Goal: Share content: Share content

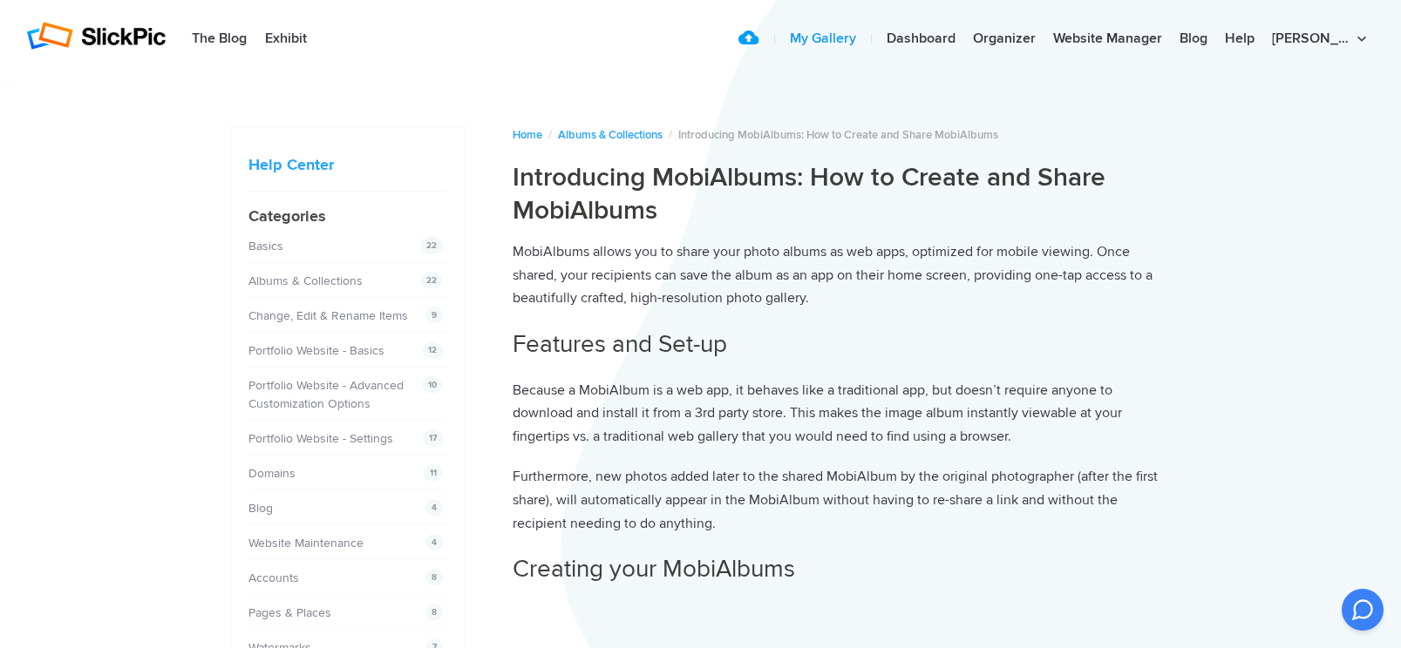
click at [865, 40] on link "My Gallery" at bounding box center [823, 39] width 84 height 35
click at [768, 44] on link "Upload" at bounding box center [755, 39] width 24 height 35
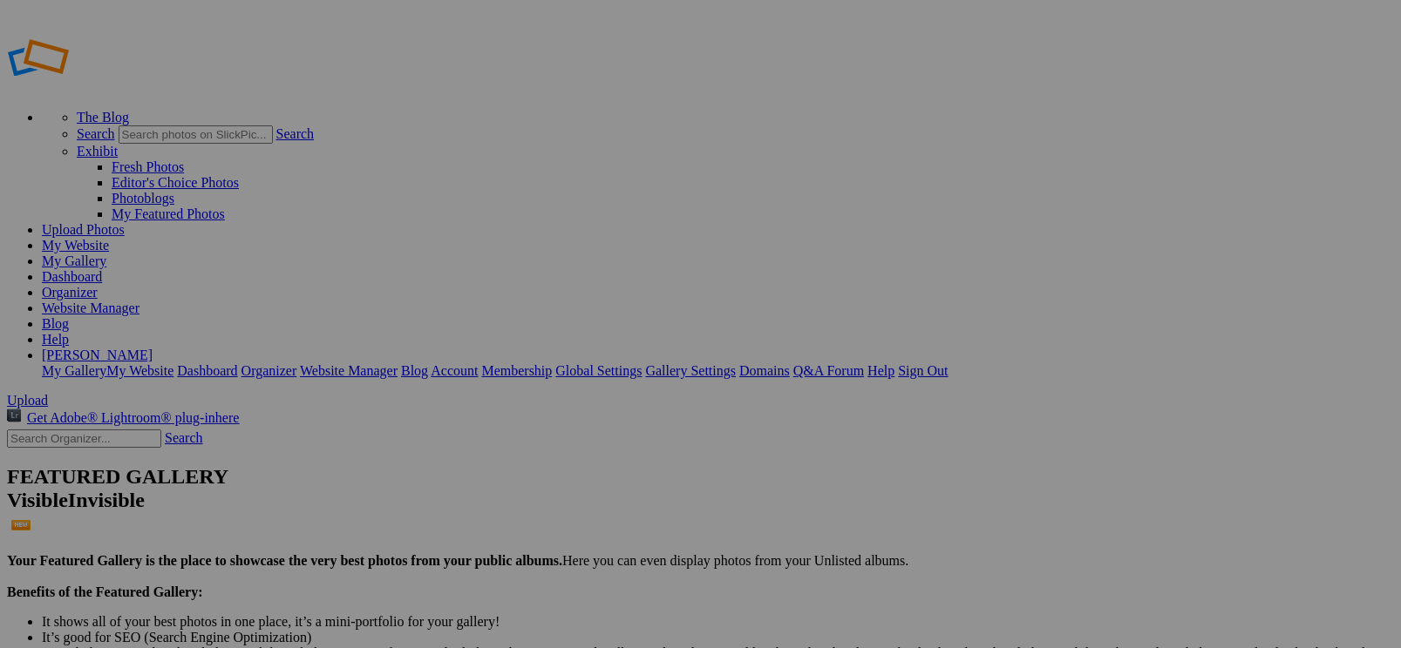
type input "[PERSON_NAME] / Actriz"
drag, startPoint x: 492, startPoint y: 481, endPoint x: 568, endPoint y: 428, distance: 92.6
drag, startPoint x: 659, startPoint y: 254, endPoint x: 603, endPoint y: 417, distance: 172.3
drag, startPoint x: 477, startPoint y: 269, endPoint x: 440, endPoint y: 442, distance: 176.4
drag, startPoint x: 1252, startPoint y: 239, endPoint x: 874, endPoint y: 432, distance: 424.9
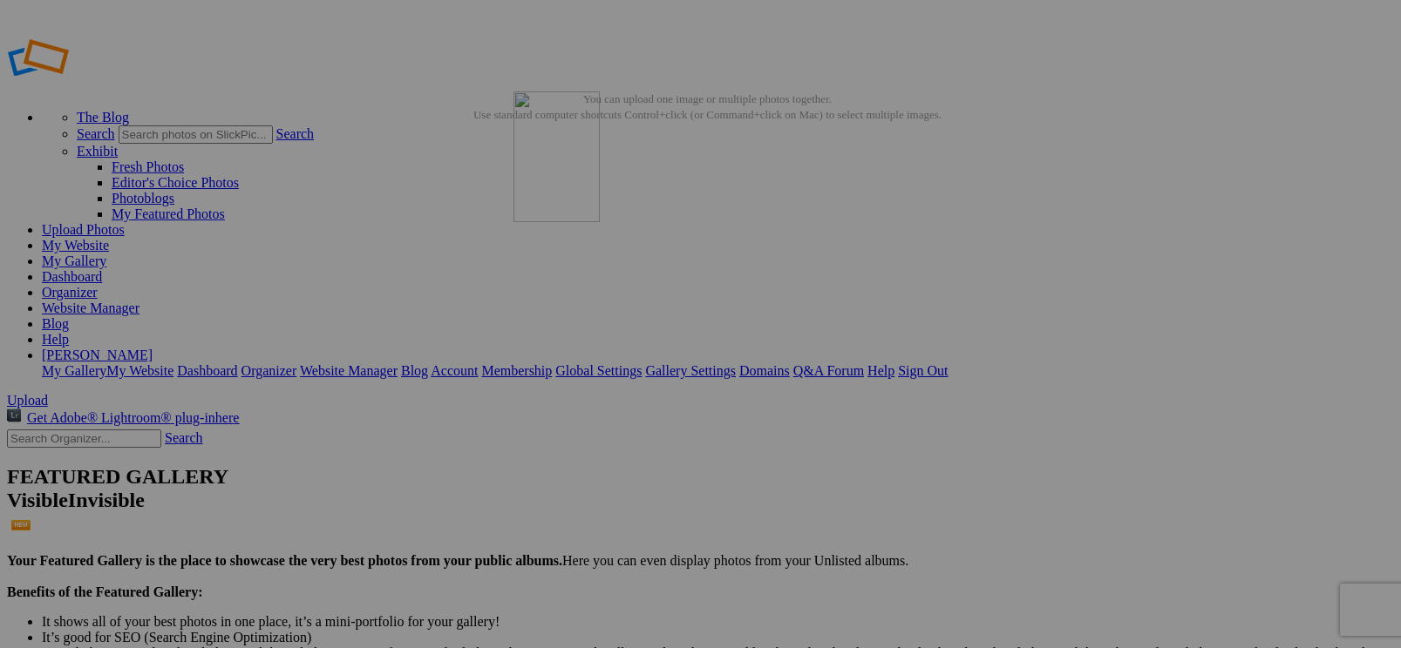
drag, startPoint x: 483, startPoint y: 284, endPoint x: 765, endPoint y: 218, distance: 290.0
drag, startPoint x: 795, startPoint y: 504, endPoint x: 663, endPoint y: 214, distance: 318.7
drag, startPoint x: 499, startPoint y: 343, endPoint x: 475, endPoint y: 341, distance: 23.6
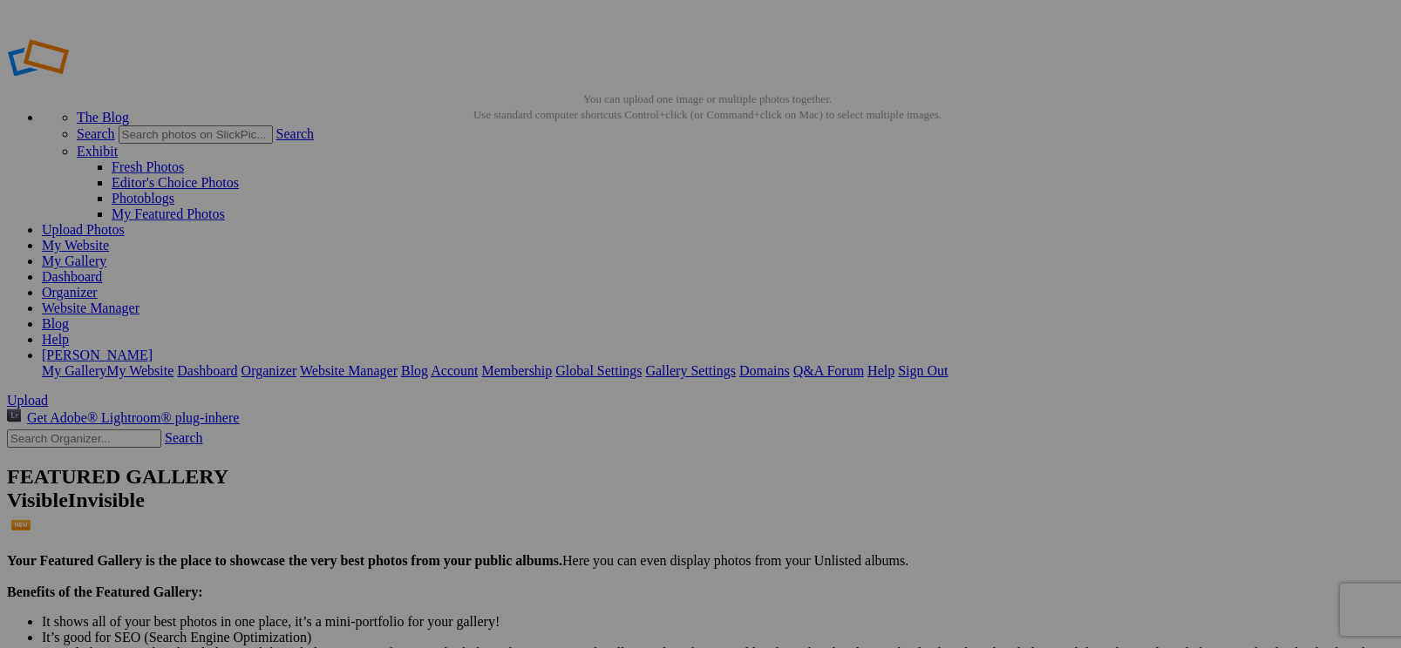
paste input "[PERSON_NAME] / Actriz"
type input "[PERSON_NAME] / Actriz"
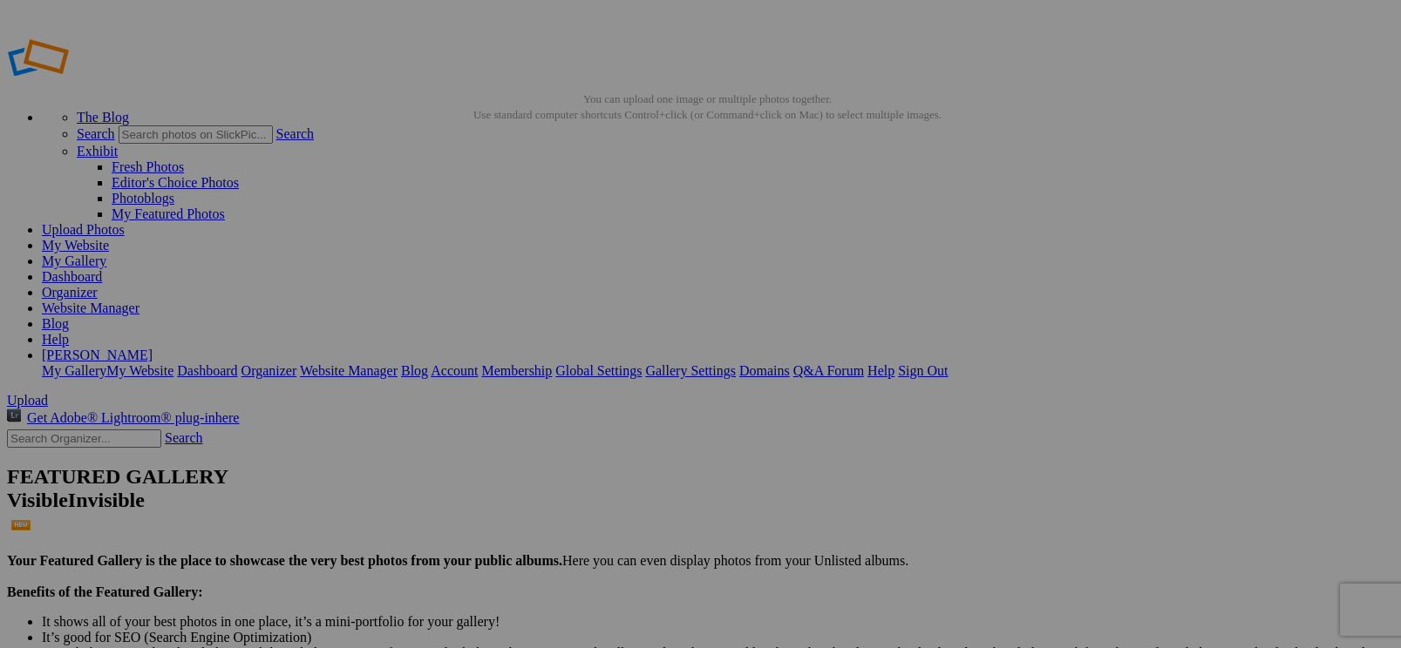
paste input "[PERSON_NAME] / Actriz"
type input "[PERSON_NAME] / Actriz"
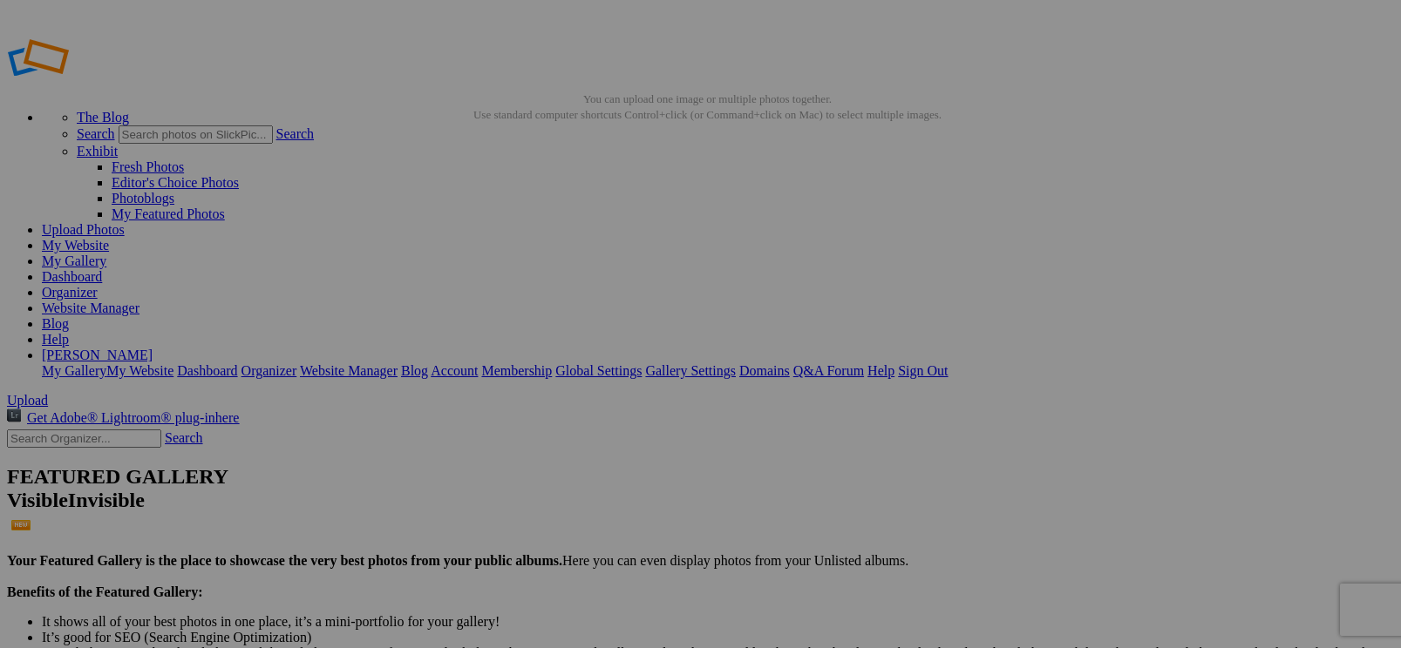
paste input "[PERSON_NAME] / Actriz"
type input "[PERSON_NAME] / Actriz"
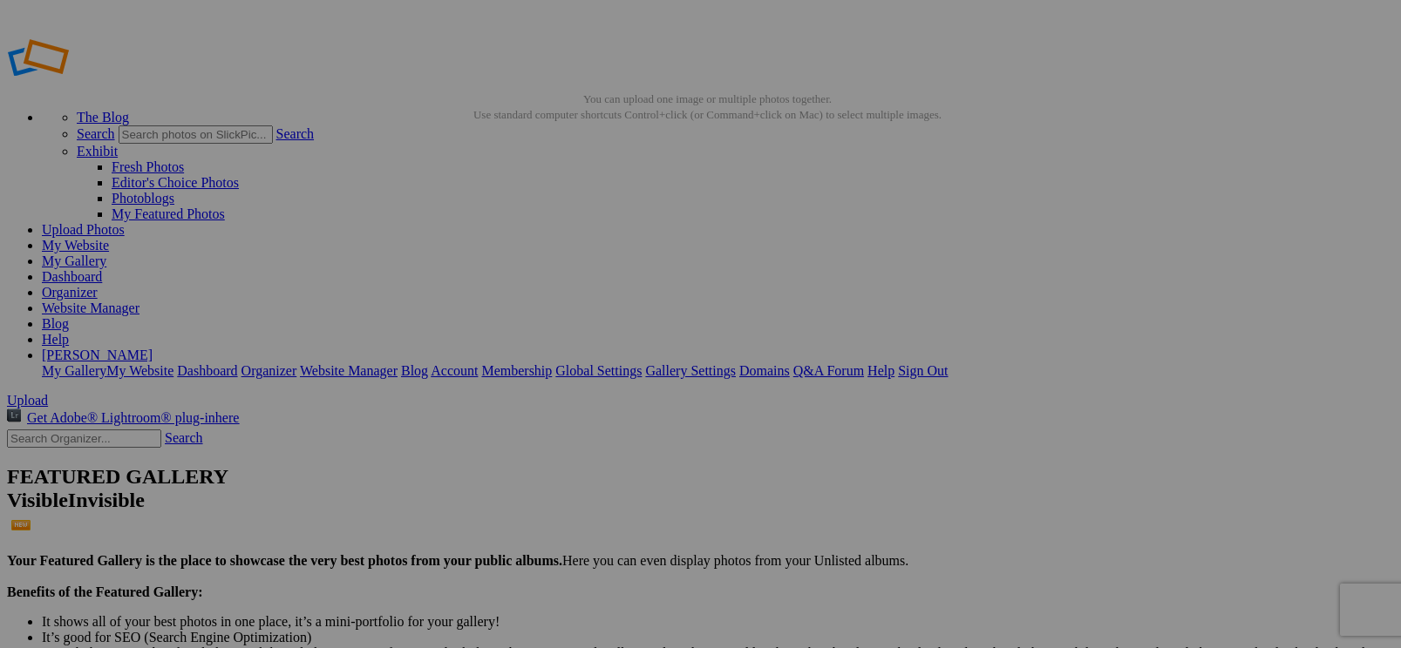
paste input "[PERSON_NAME] / Actriz"
type input "[PERSON_NAME] / Actriz"
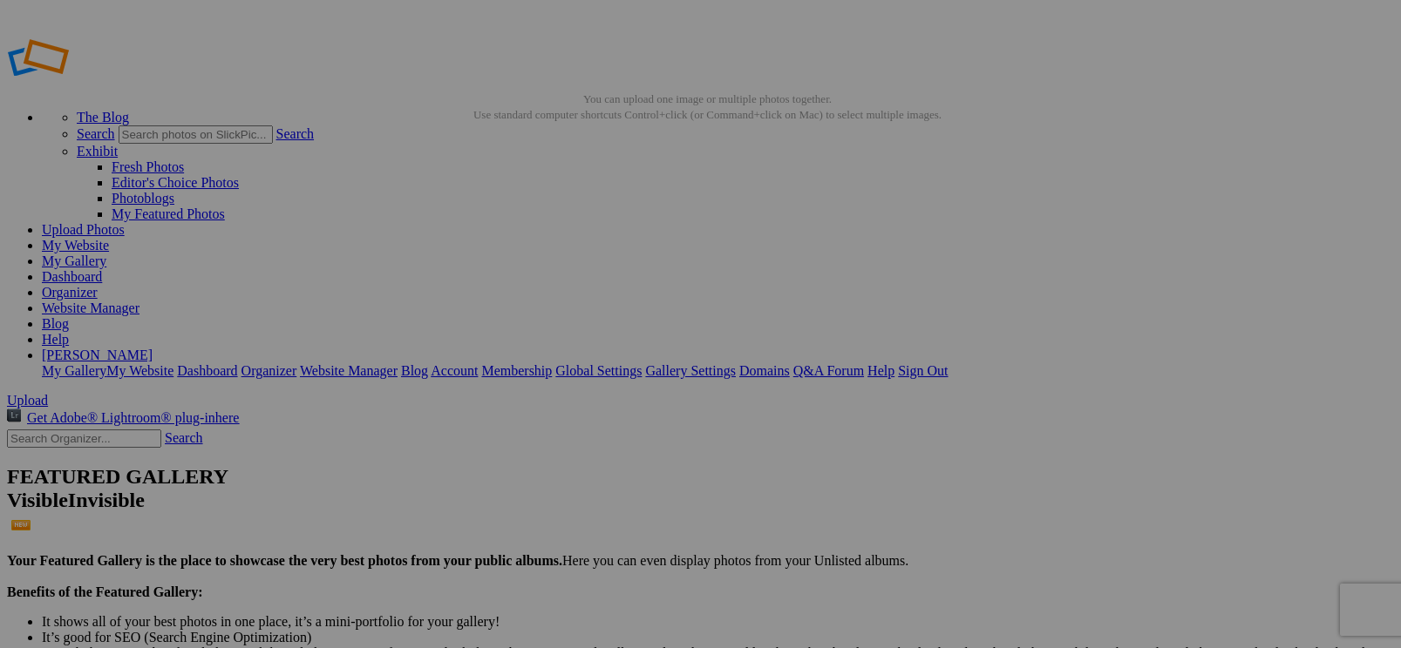
paste input "[PERSON_NAME] / Actriz"
type input "[PERSON_NAME] / Actriz"
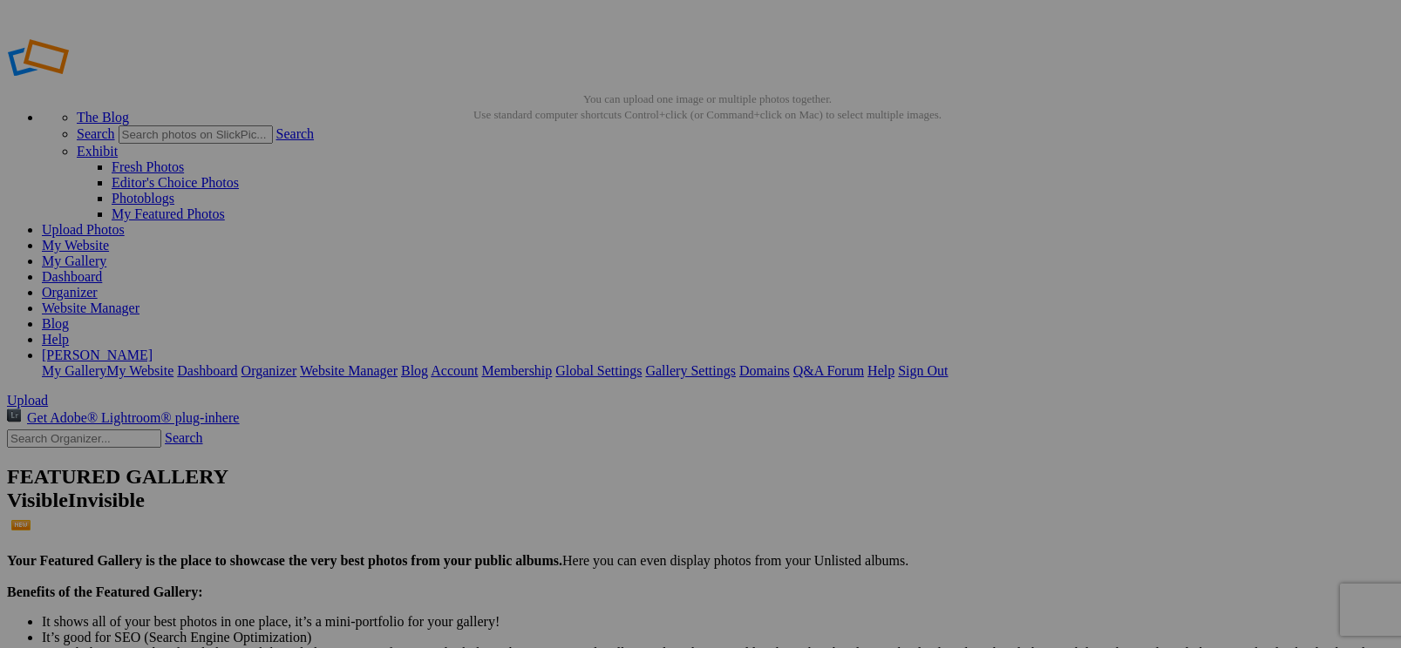
paste input "[PERSON_NAME] / Actriz"
type input "[PERSON_NAME] / Actriz"
paste input "[PERSON_NAME] / Actriz"
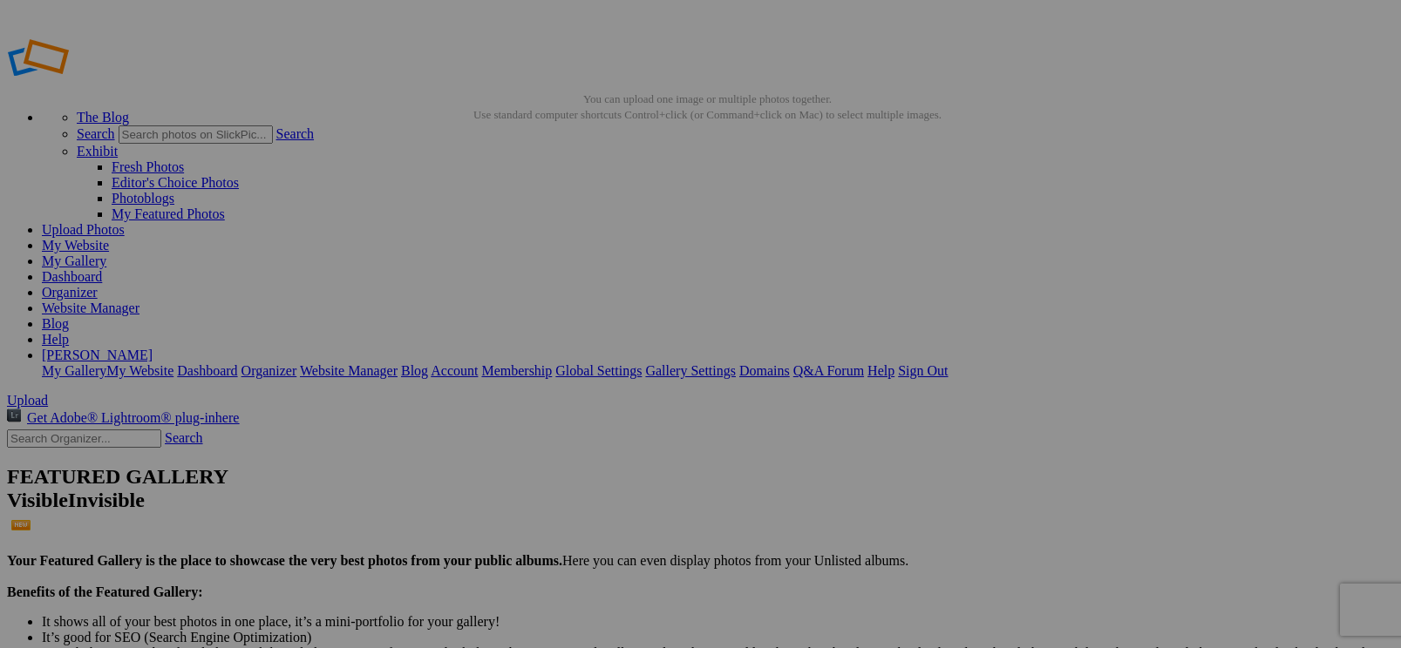
type input "[PERSON_NAME] / Actriz"
paste input "[PERSON_NAME] / Actriz"
type input "[PERSON_NAME] / Actriz"
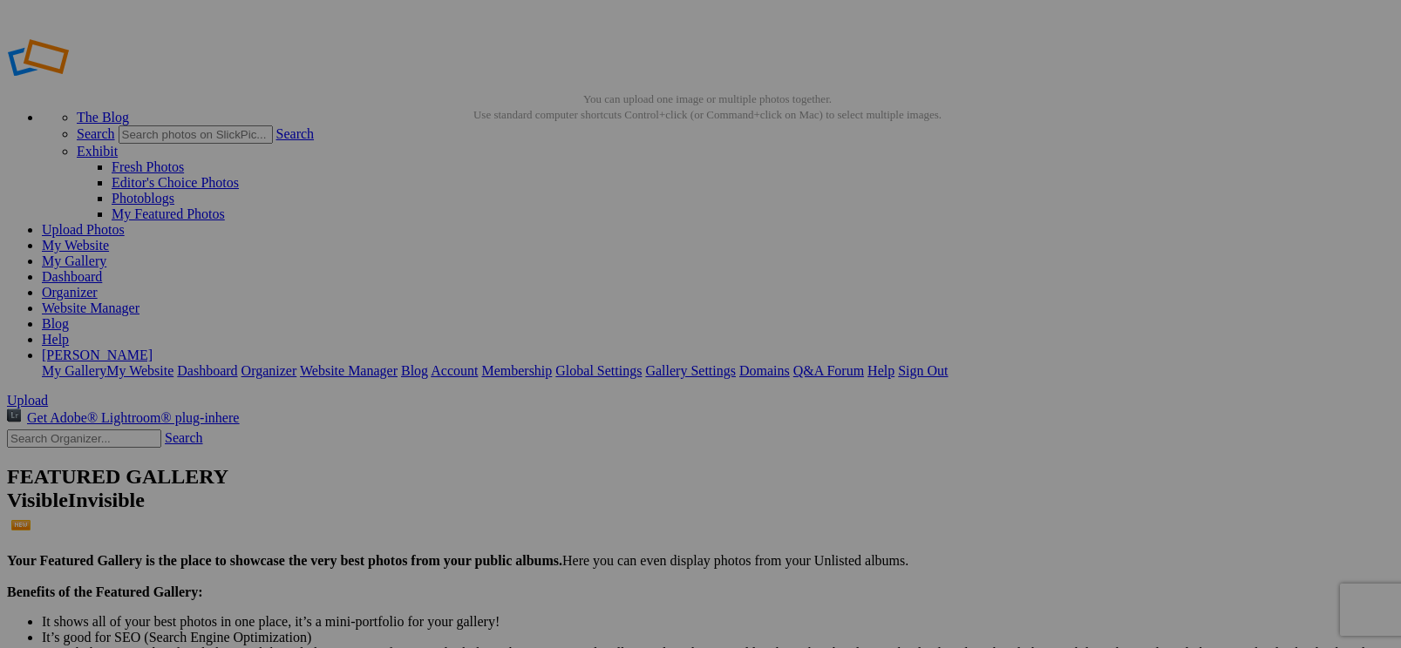
paste input "[PERSON_NAME] / Actriz"
type input "[PERSON_NAME] / Actriz"
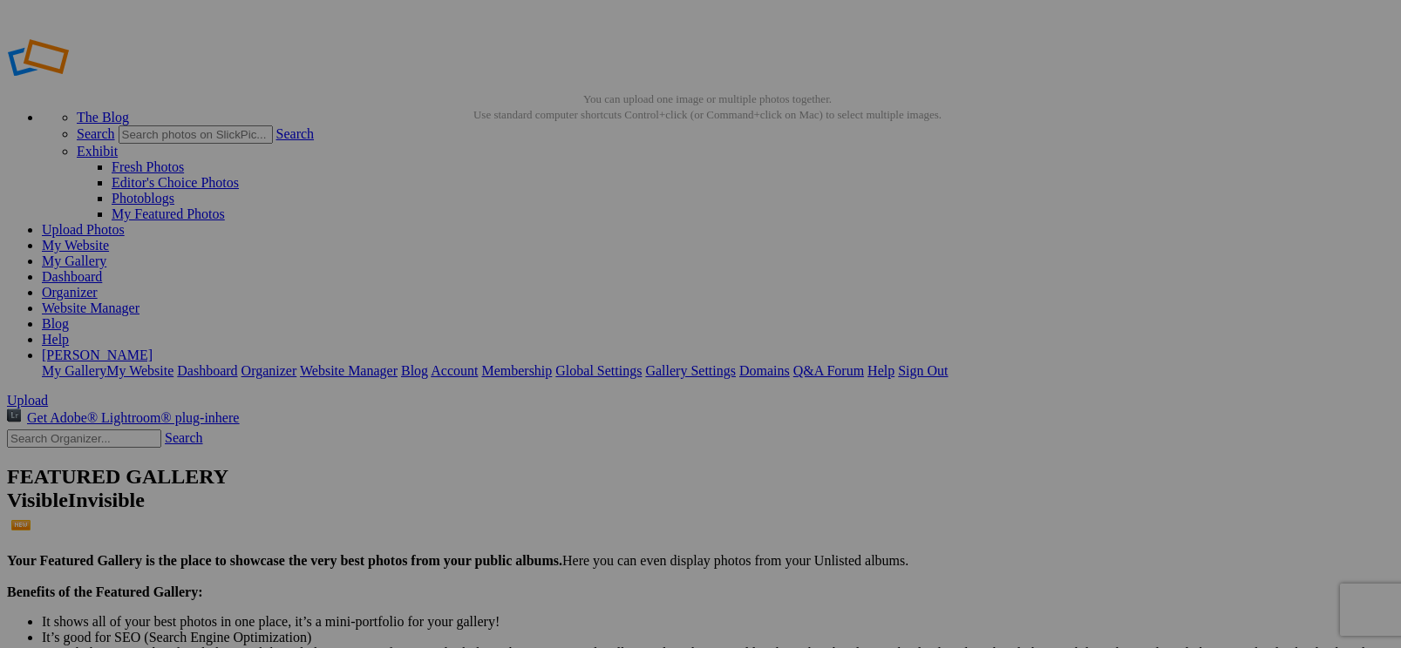
paste input "[PERSON_NAME] / Actriz"
type input "[PERSON_NAME] / Actriz"
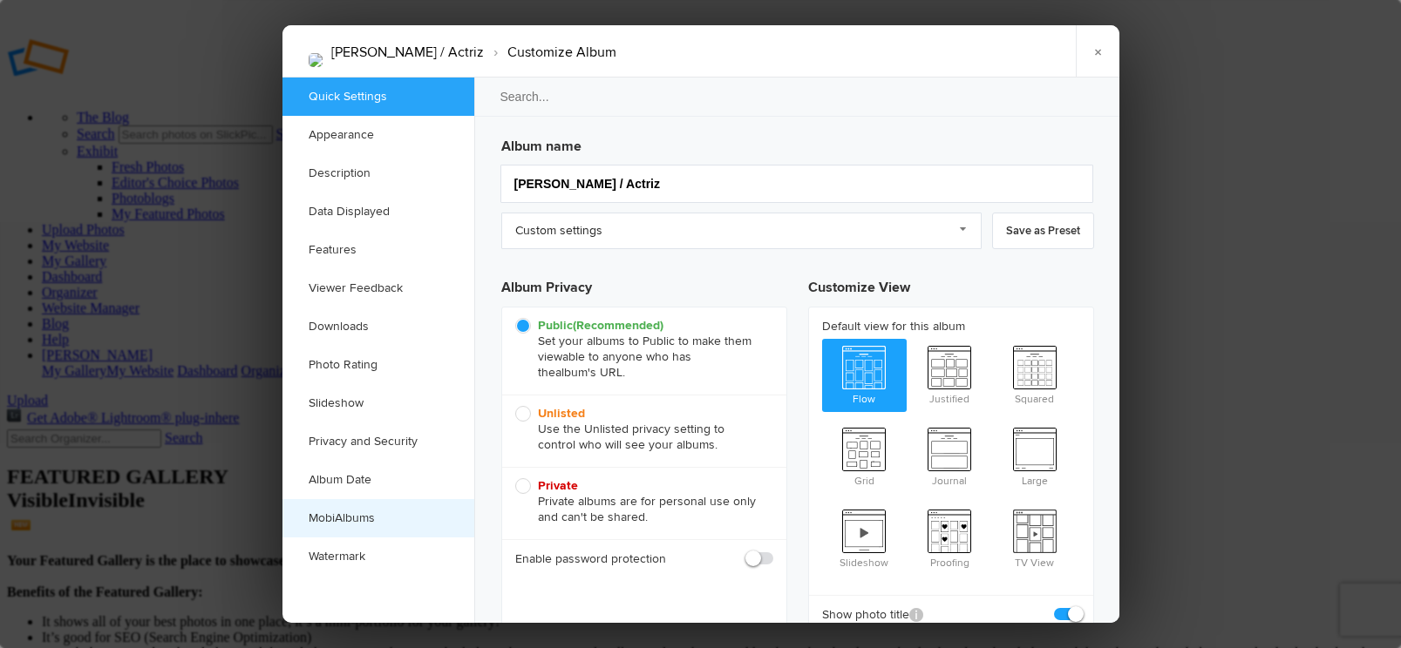
click at [371, 509] on link "MobiAlbums" at bounding box center [378, 518] width 192 height 38
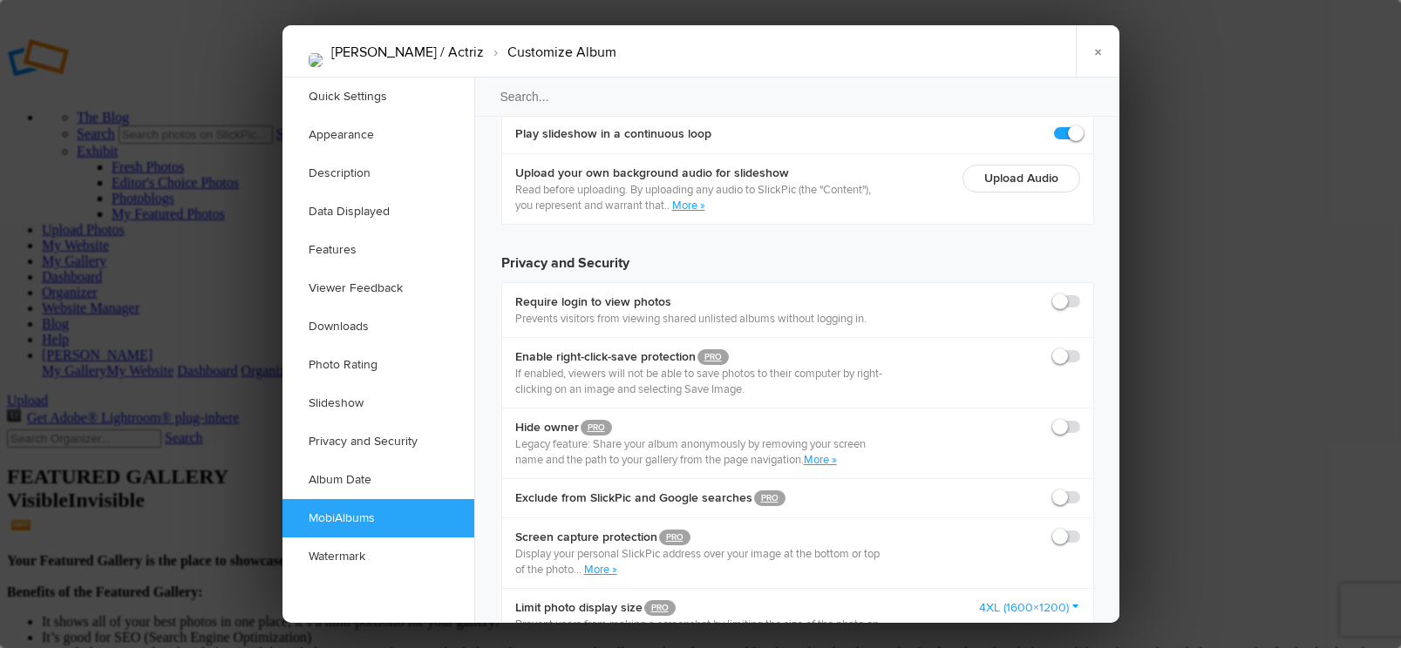
scroll to position [3919, 0]
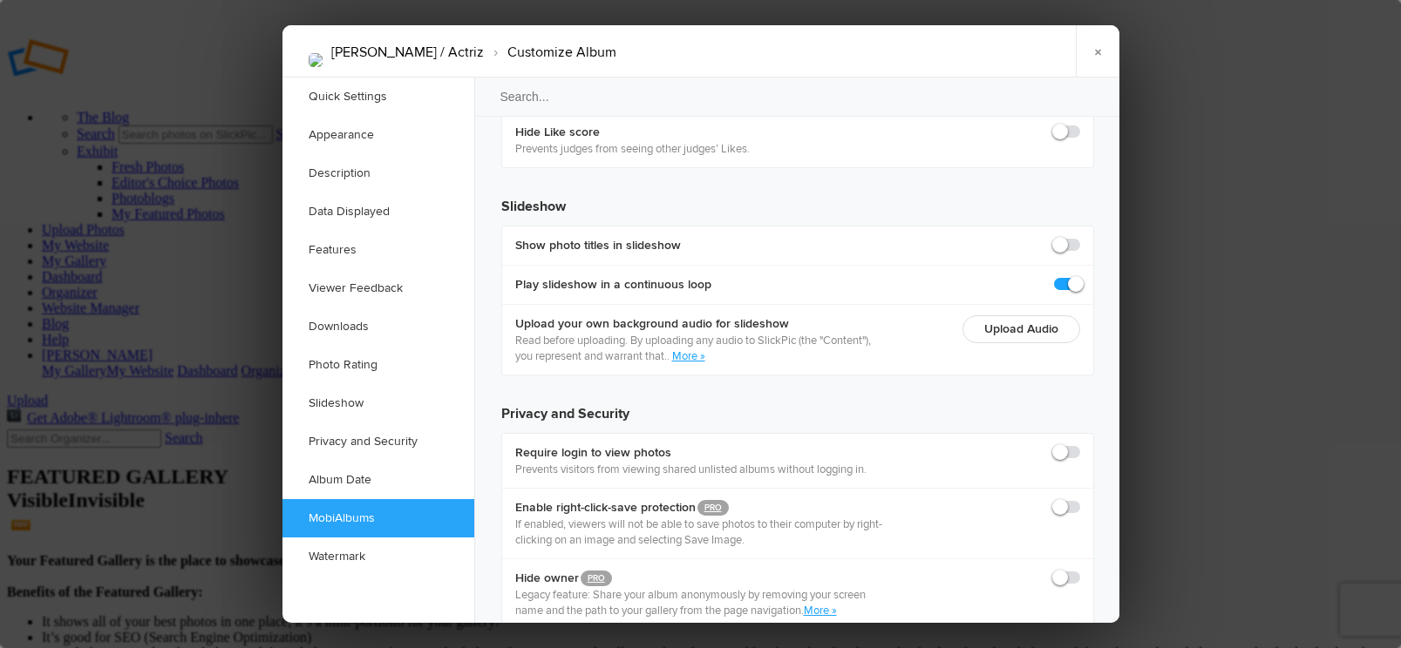
checkbox input "true"
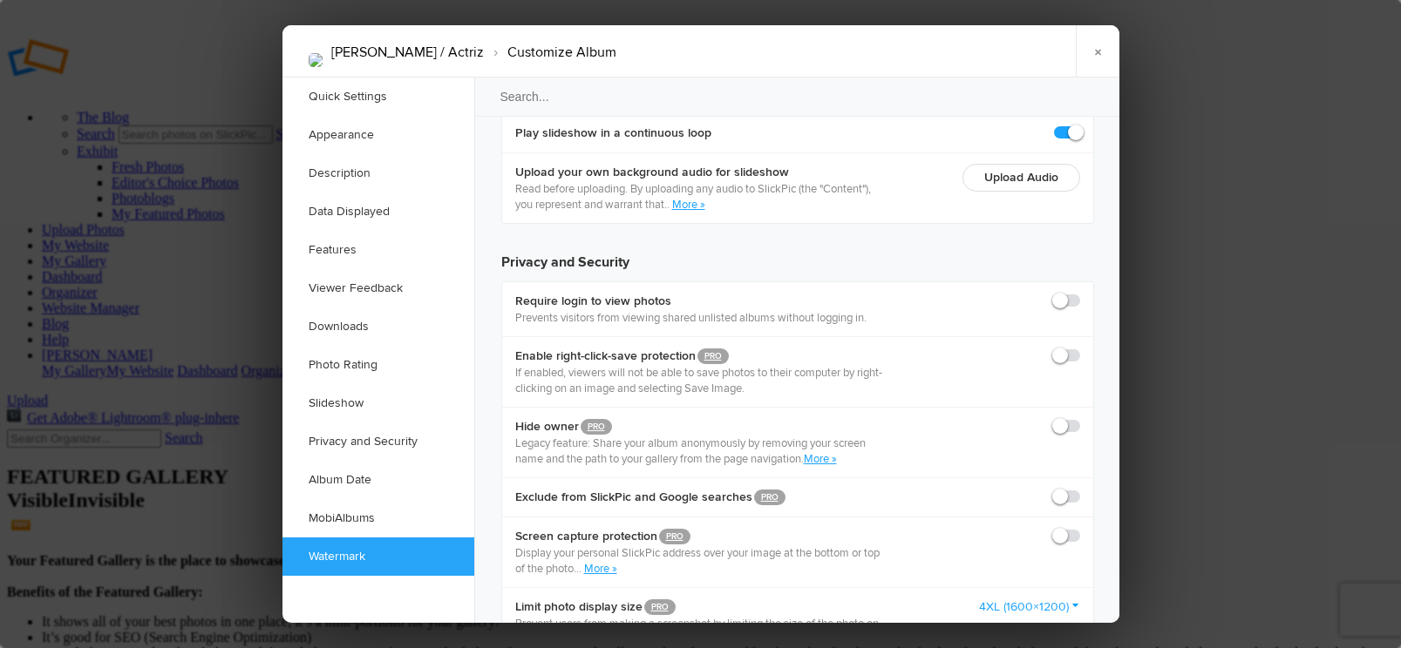
scroll to position [4094, 0]
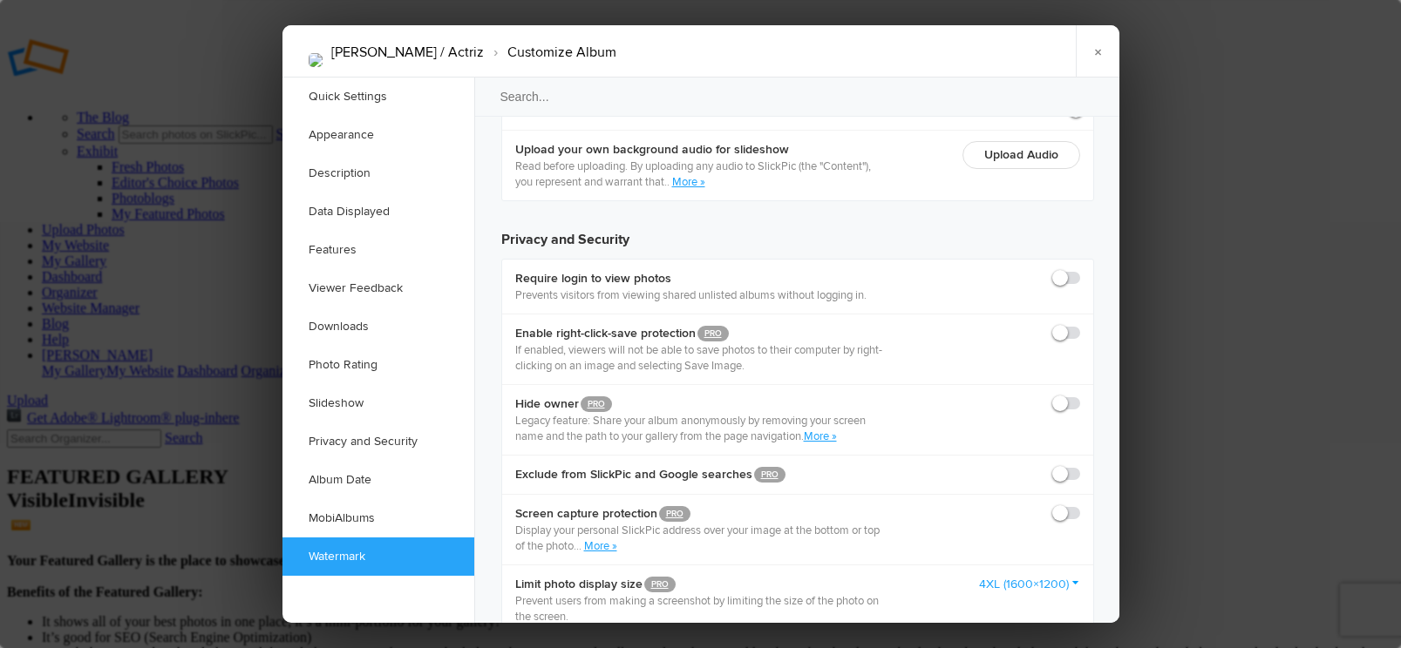
drag, startPoint x: 776, startPoint y: 2066, endPoint x: 508, endPoint y: 1986, distance: 279.1
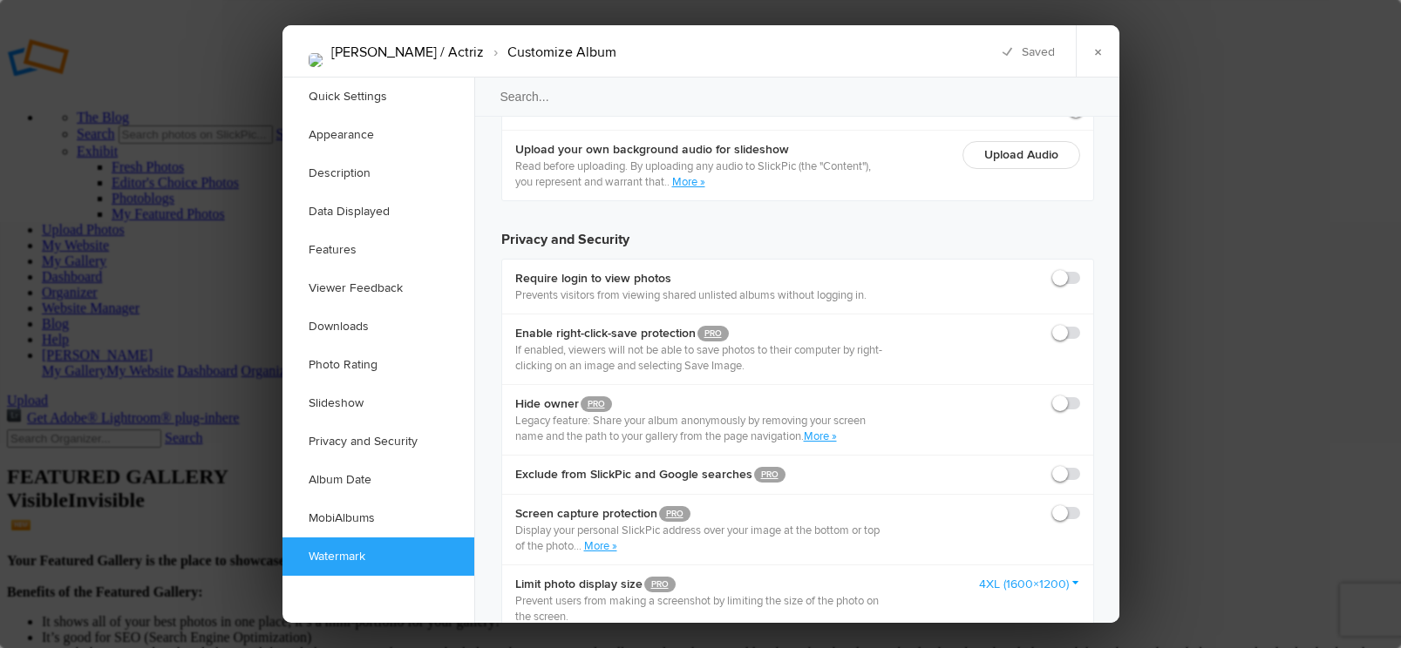
copy body "[PERSON_NAME] / Actriz Edad: 40 Años Contacto [GEOGRAPHIC_DATA]: [PHONE_NUMBER]"
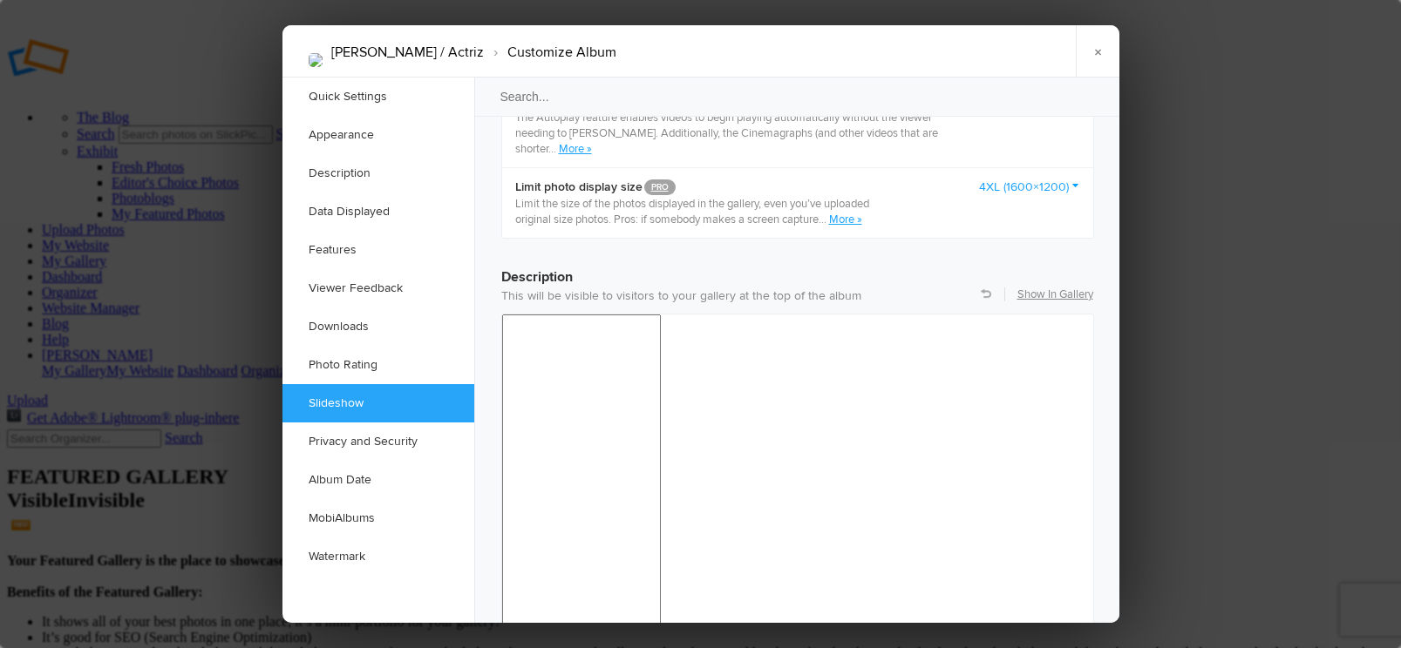
scroll to position [1230, 0]
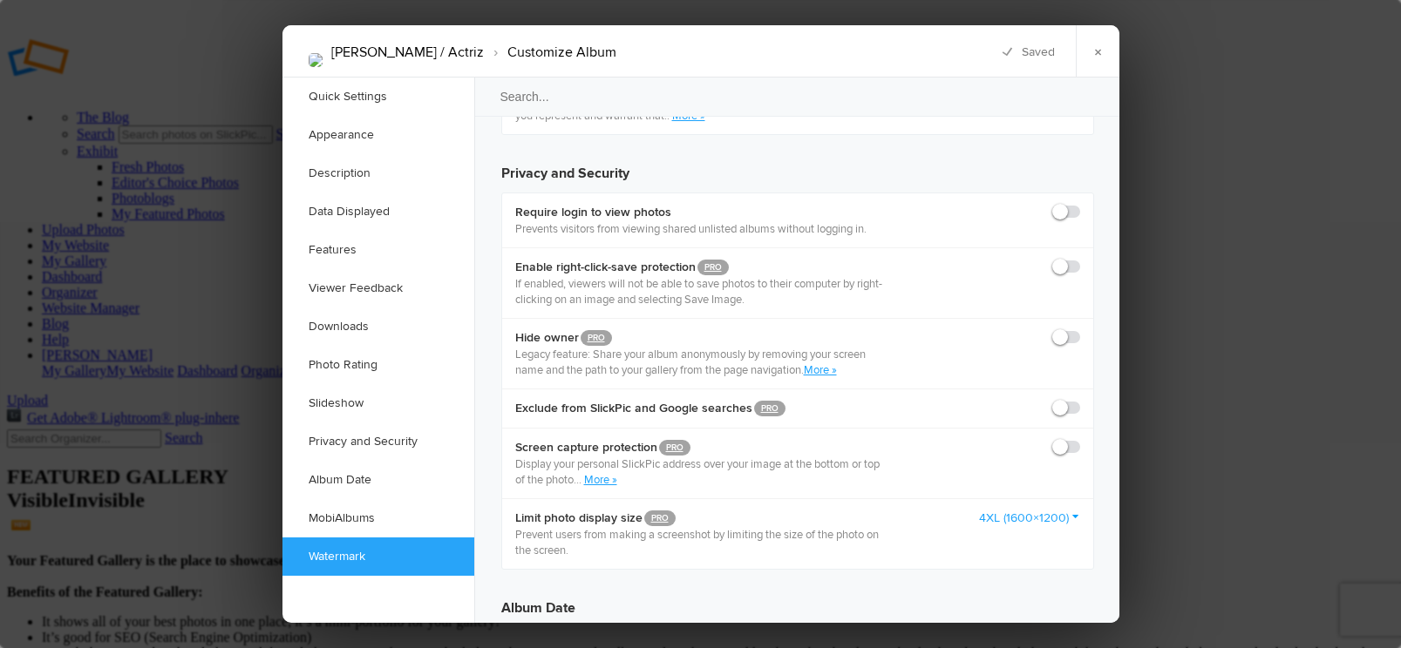
scroll to position [4345, 0]
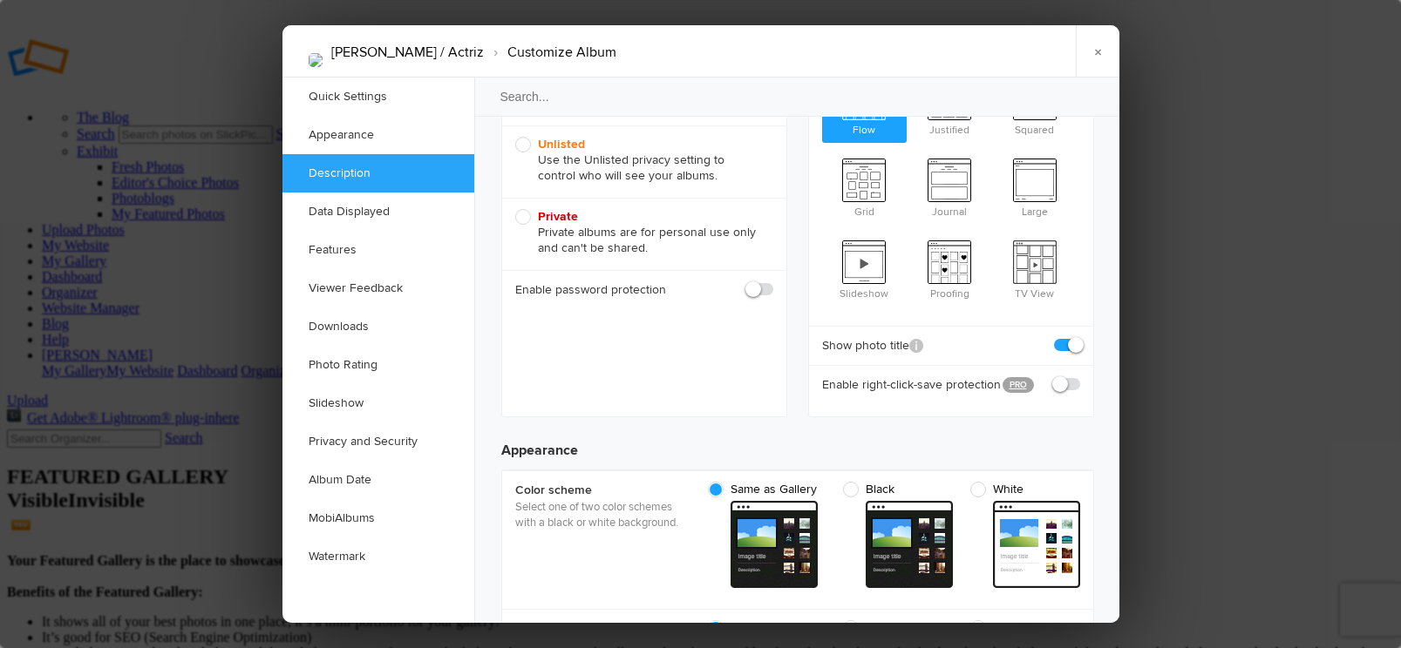
scroll to position [0, 0]
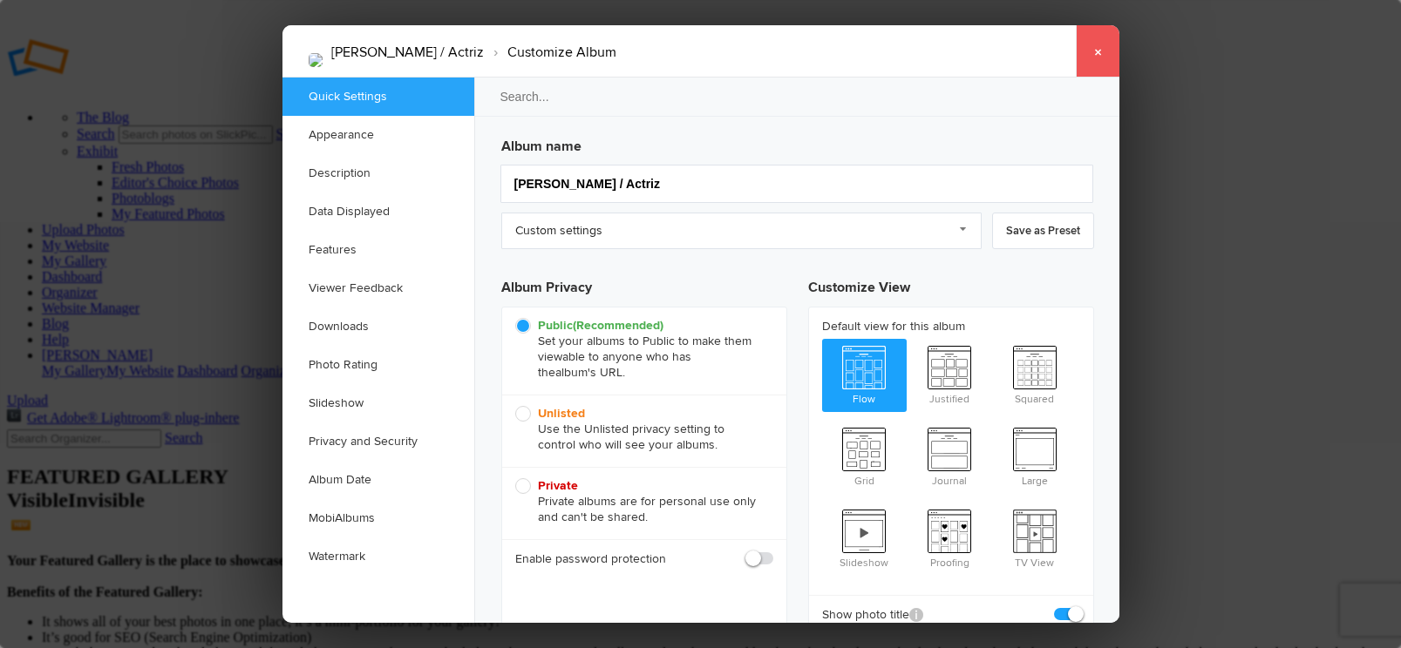
click at [1093, 61] on link "×" at bounding box center [1097, 51] width 44 height 52
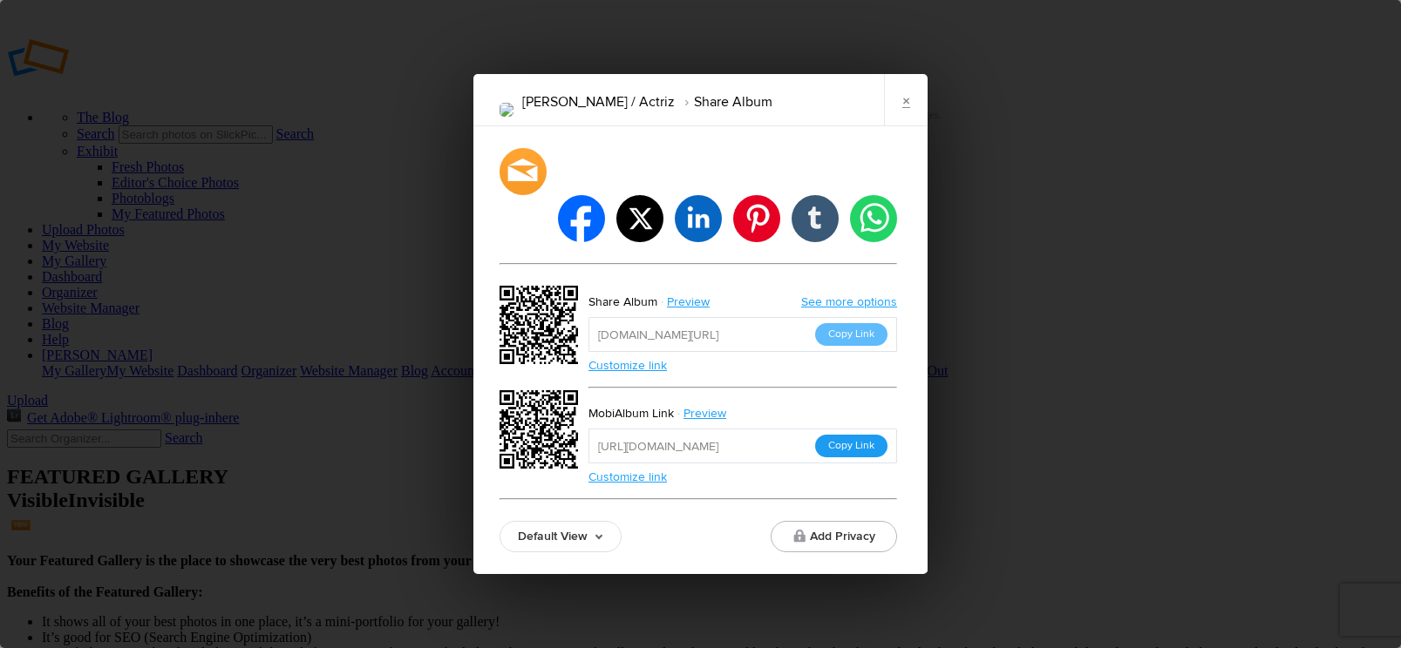
click at [871, 435] on button "Copy Link" at bounding box center [851, 446] width 72 height 23
click at [880, 126] on div "×" at bounding box center [866, 100] width 121 height 52
click at [907, 126] on link "×" at bounding box center [906, 100] width 44 height 52
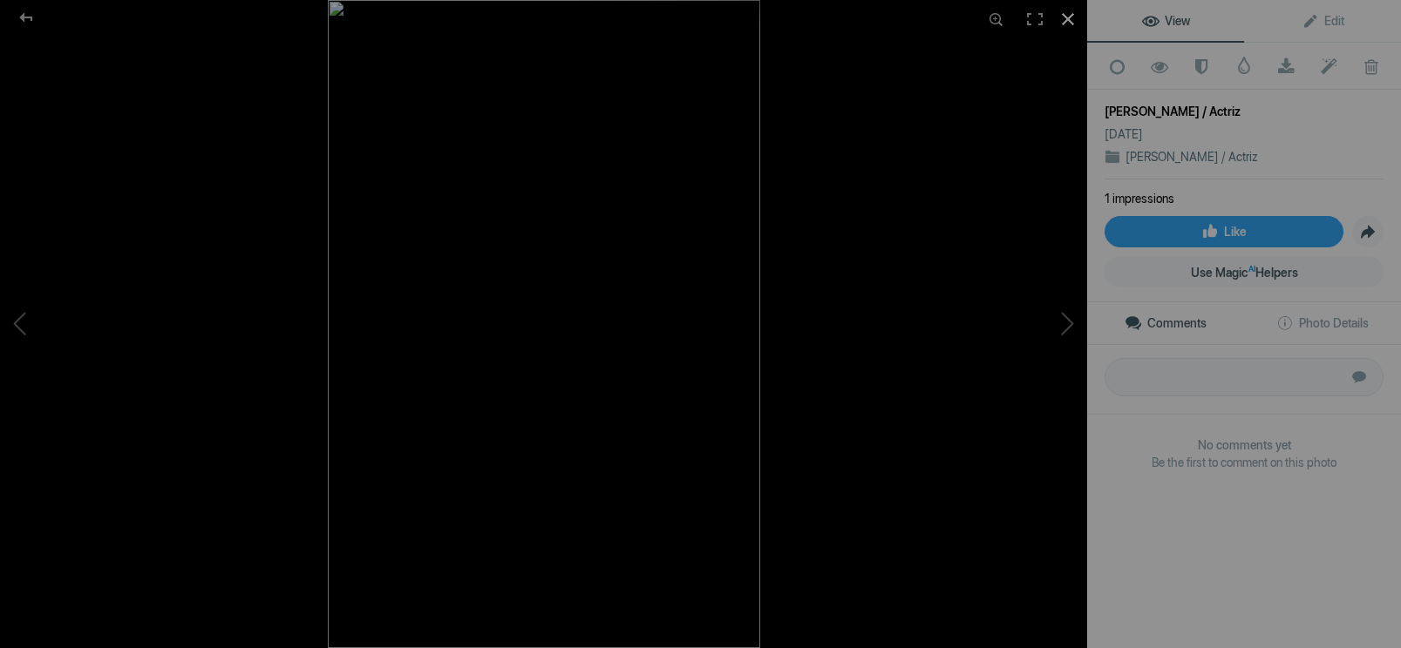
click at [1070, 17] on div at bounding box center [1067, 19] width 38 height 38
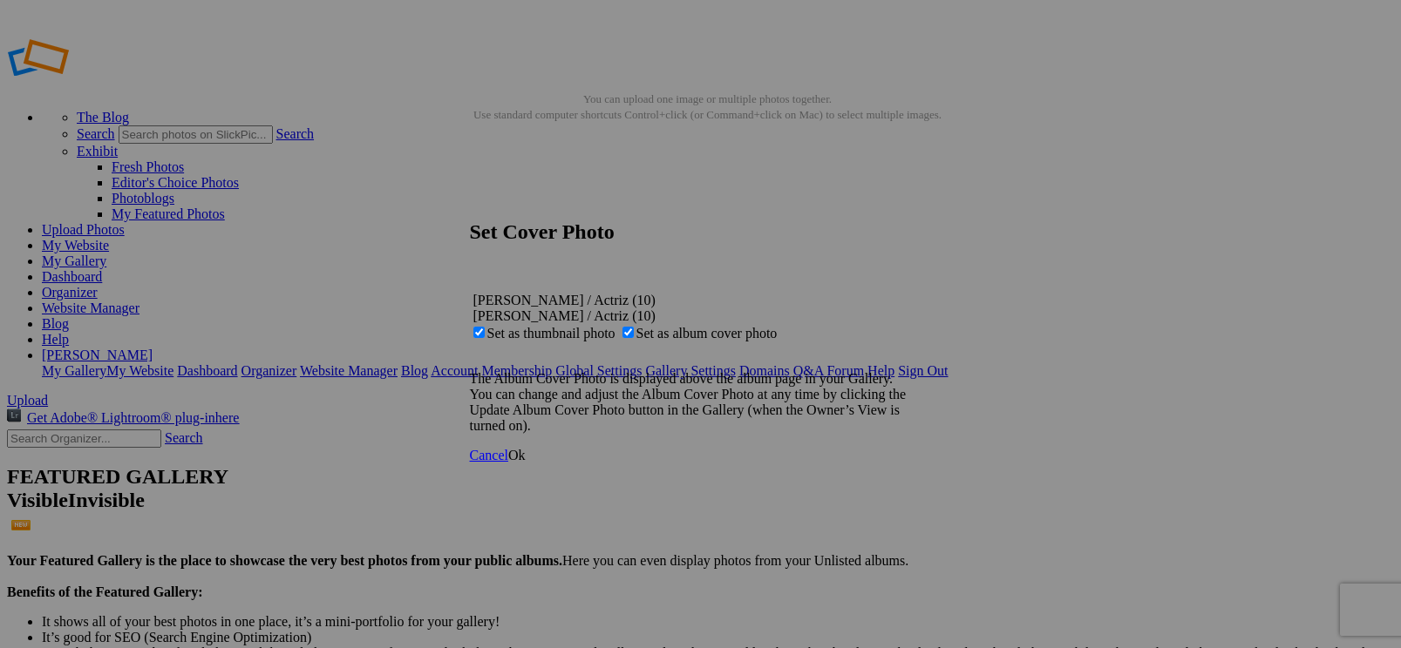
click at [526, 463] on link "Ok" at bounding box center [516, 455] width 17 height 15
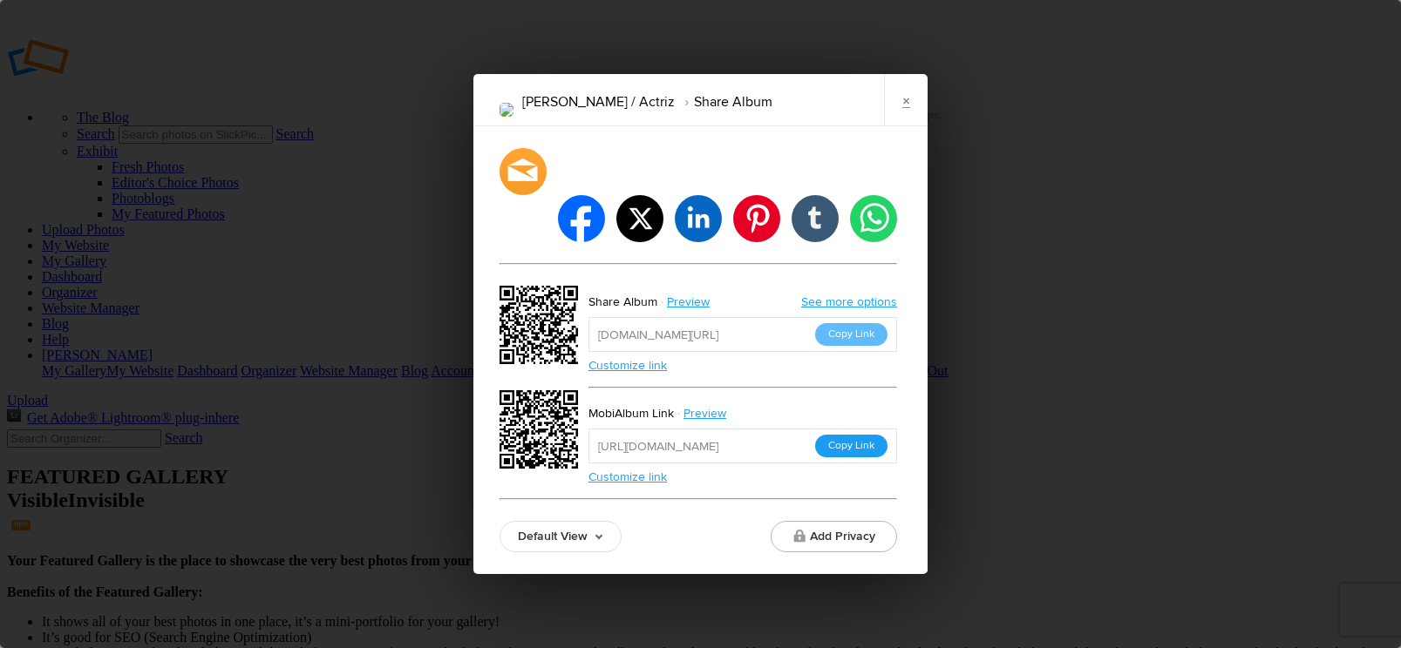
click at [855, 435] on button "Copy Link" at bounding box center [851, 446] width 72 height 23
